Goal: Information Seeking & Learning: Learn about a topic

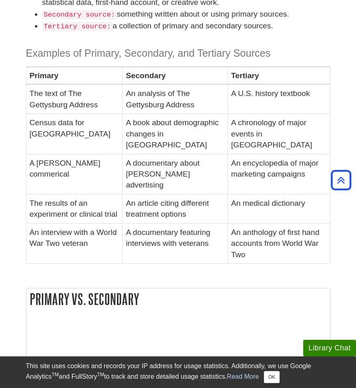
scroll to position [165, 0]
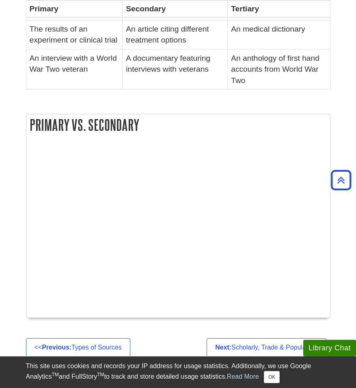
scroll to position [360, 0]
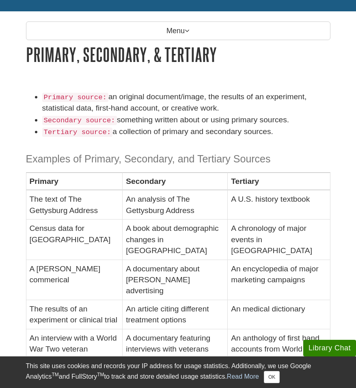
scroll to position [91, 0]
